Goal: Task Accomplishment & Management: Use online tool/utility

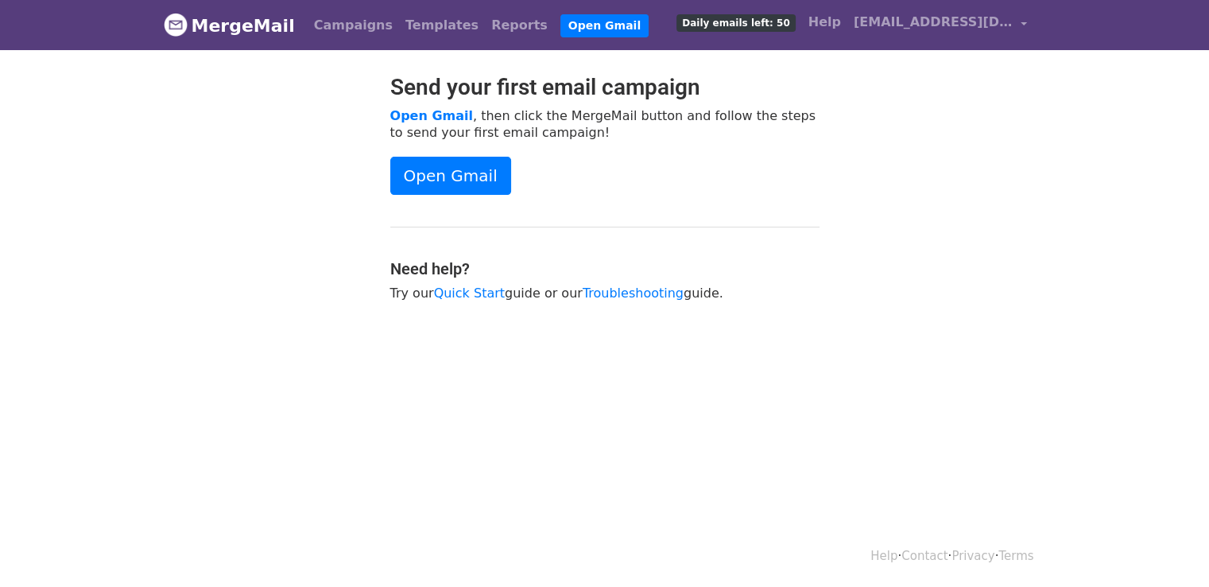
click at [234, 26] on link "MergeMail" at bounding box center [229, 25] width 131 height 33
